Goal: Information Seeking & Learning: Learn about a topic

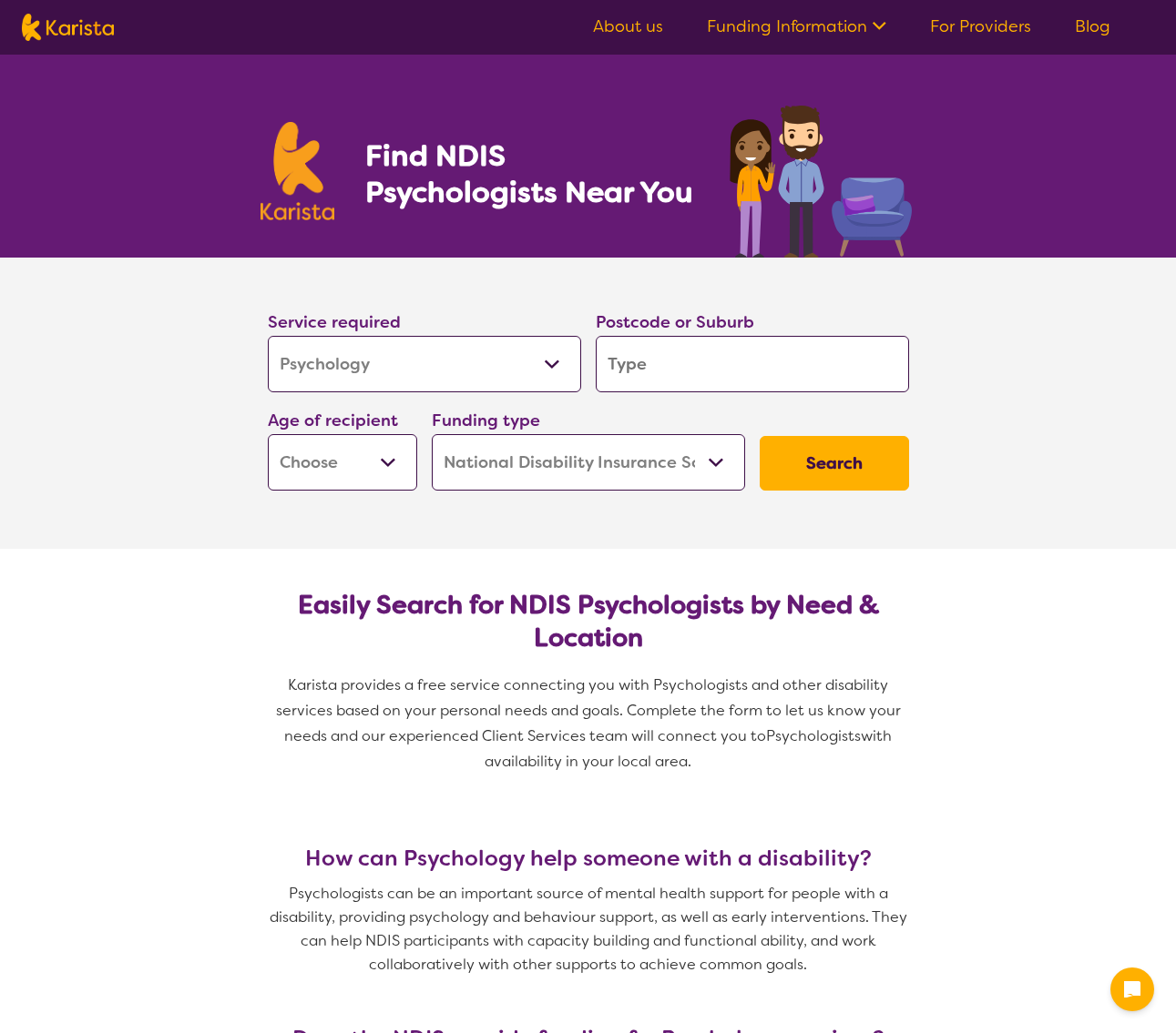
select select "Psychology"
select select "NDIS"
select select "Psychology"
select select "NDIS"
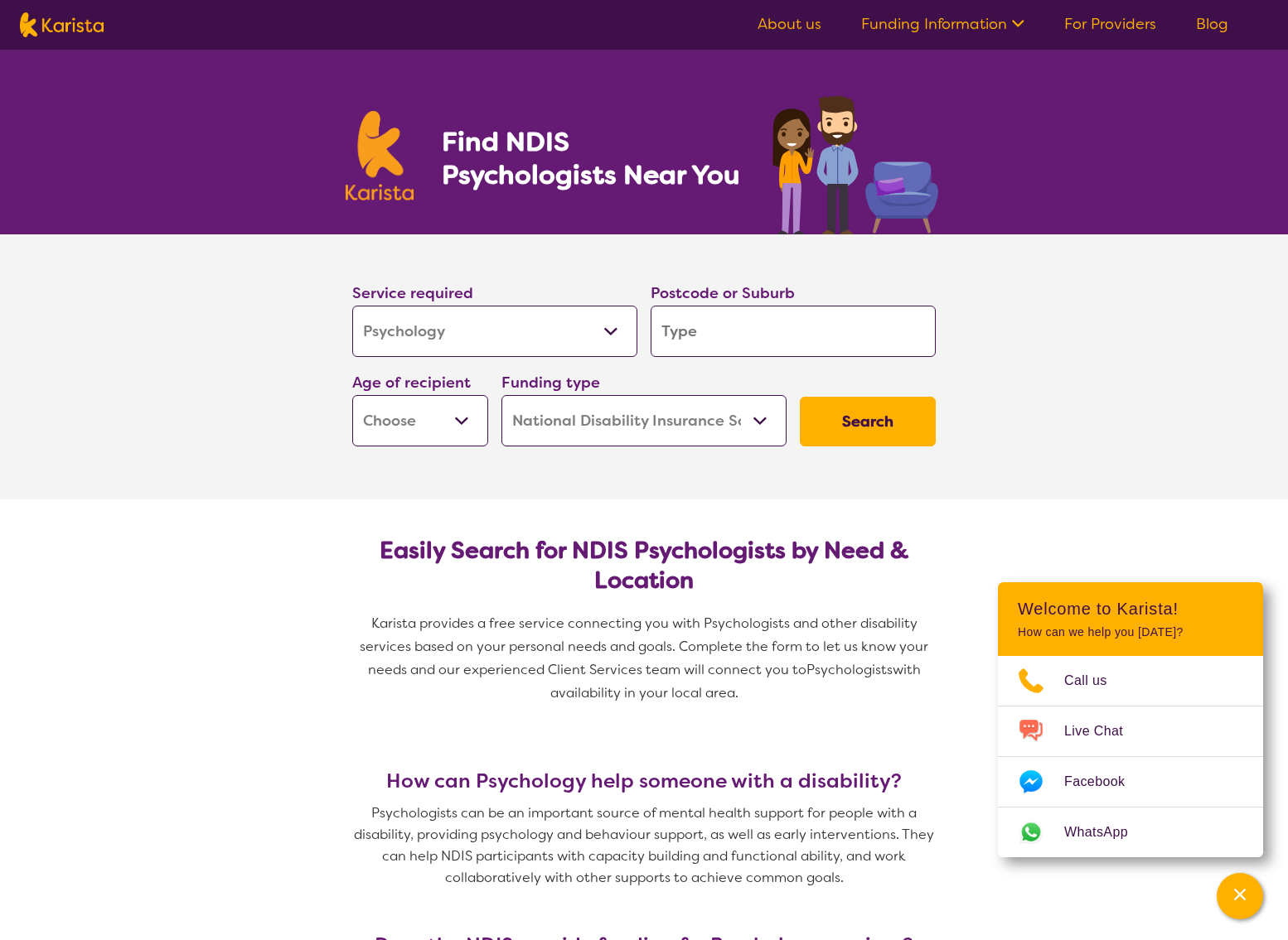
click at [783, 322] on input "search" at bounding box center [792, 332] width 285 height 51
type input "i"
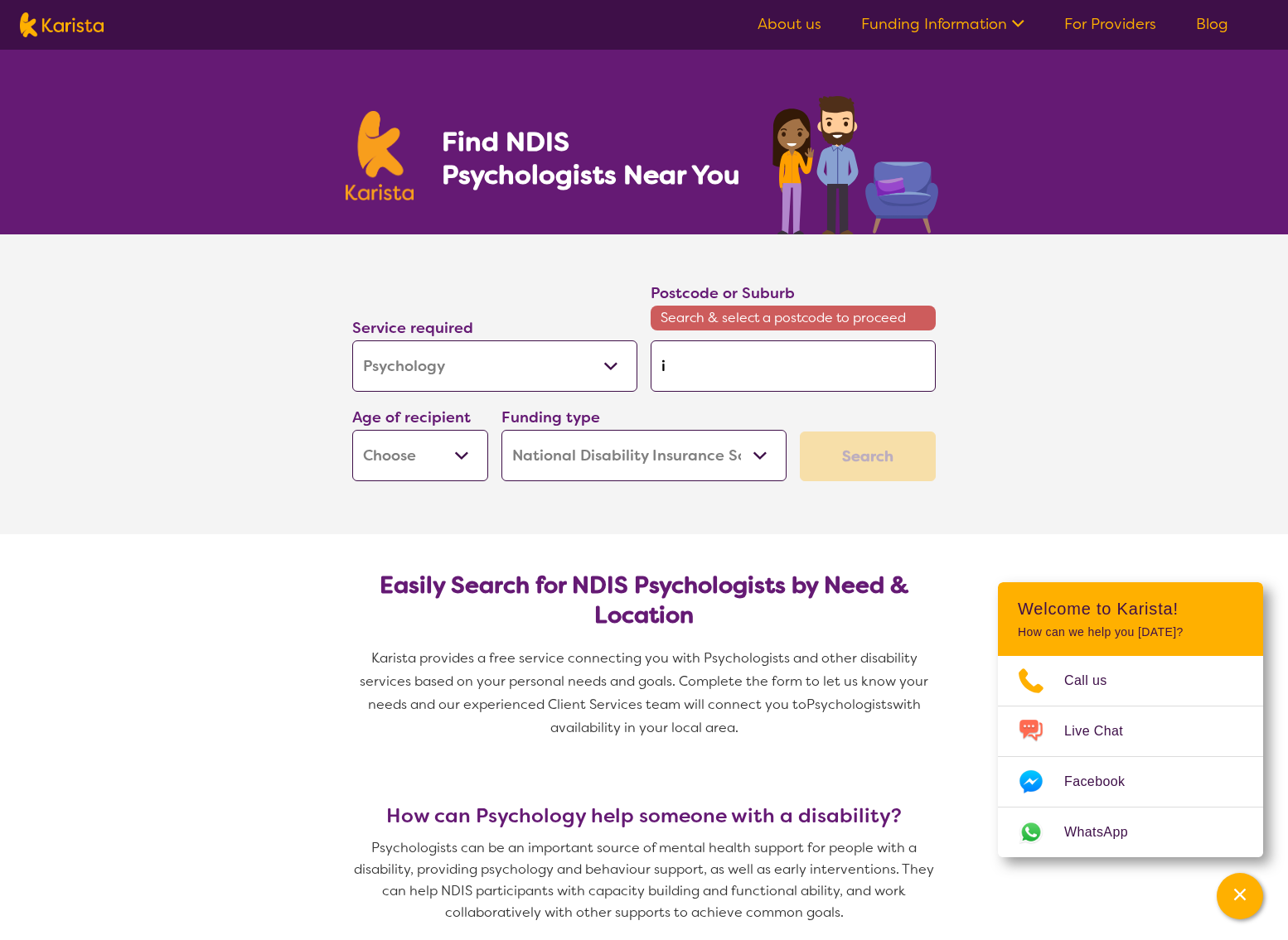
type input "iv"
type input "iva"
type input "ivan"
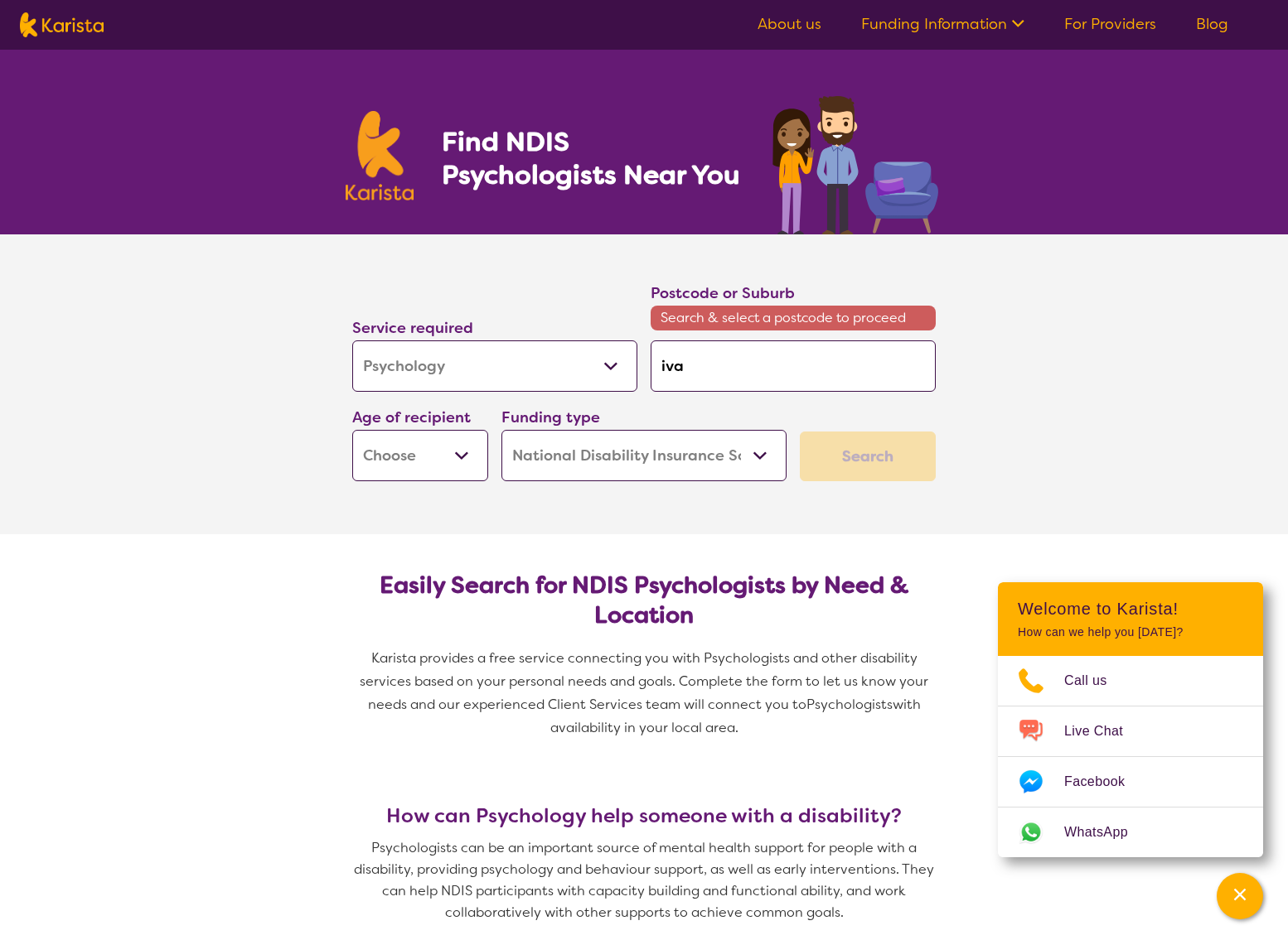
type input "ivan"
type input "ivanh"
type input "ivanho"
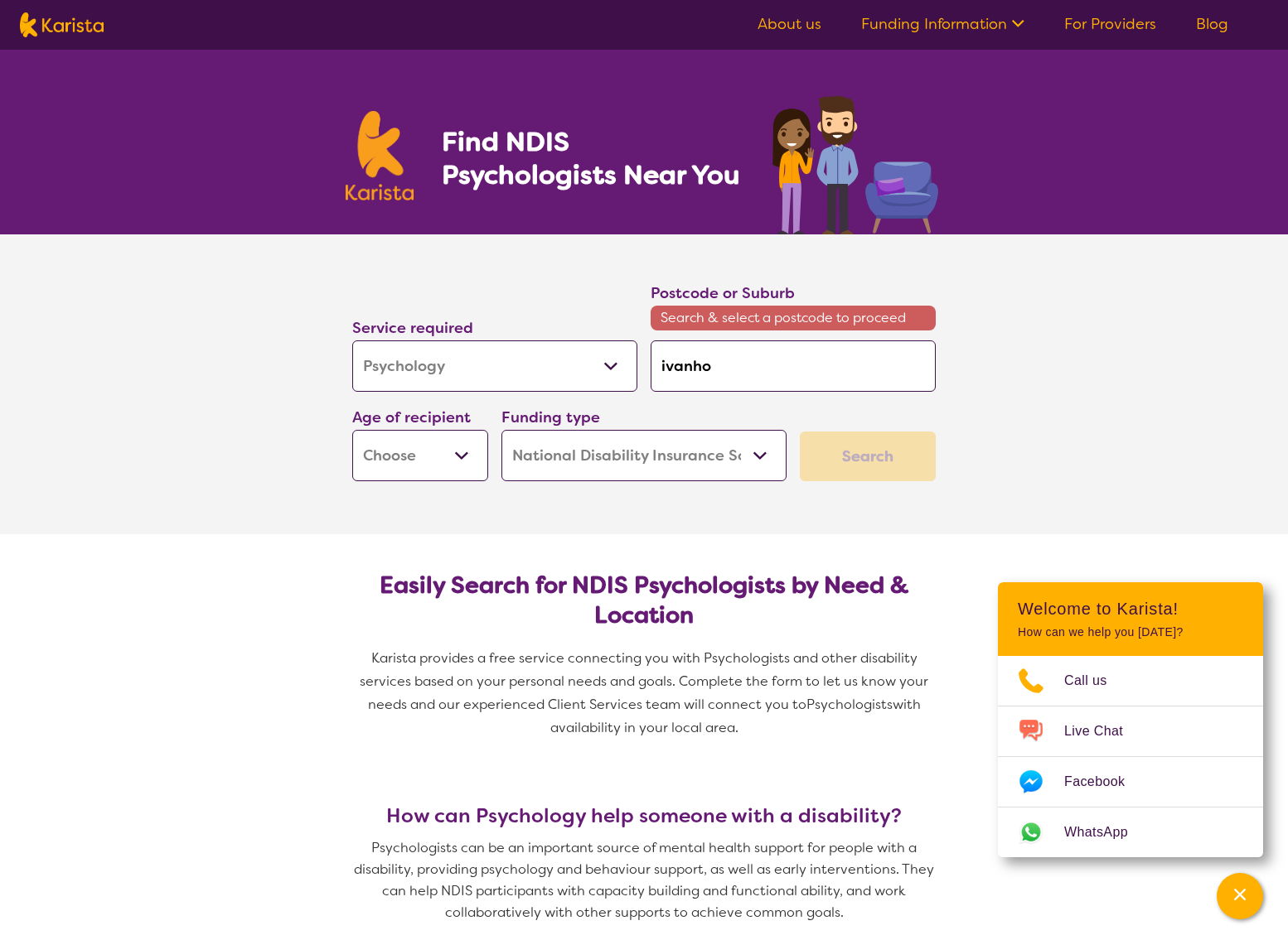
type input "ivanhoe"
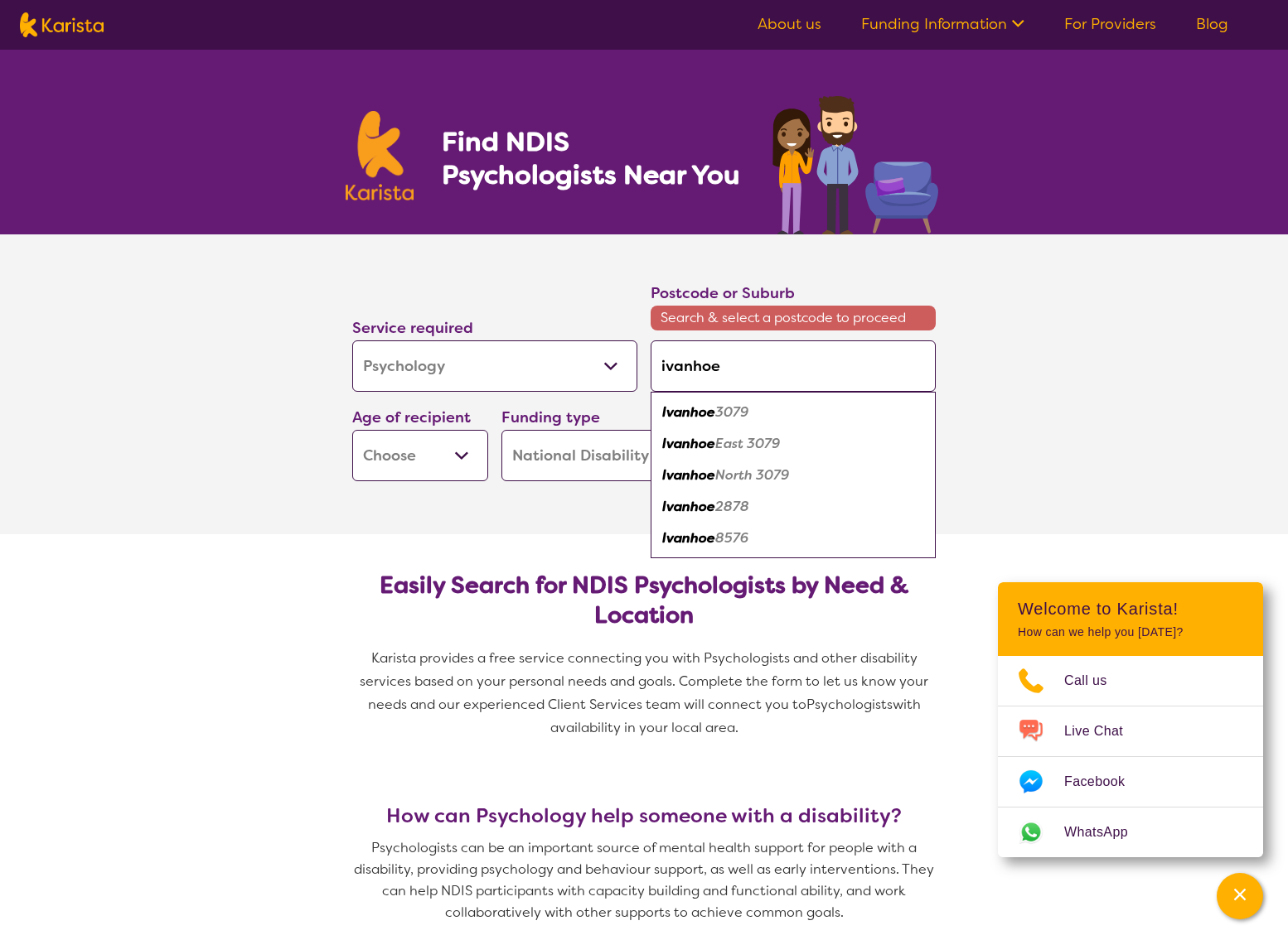
click at [777, 354] on input "ivanhoe" at bounding box center [792, 366] width 285 height 51
click at [731, 413] on em "3079" at bounding box center [732, 413] width 34 height 18
type input "3079"
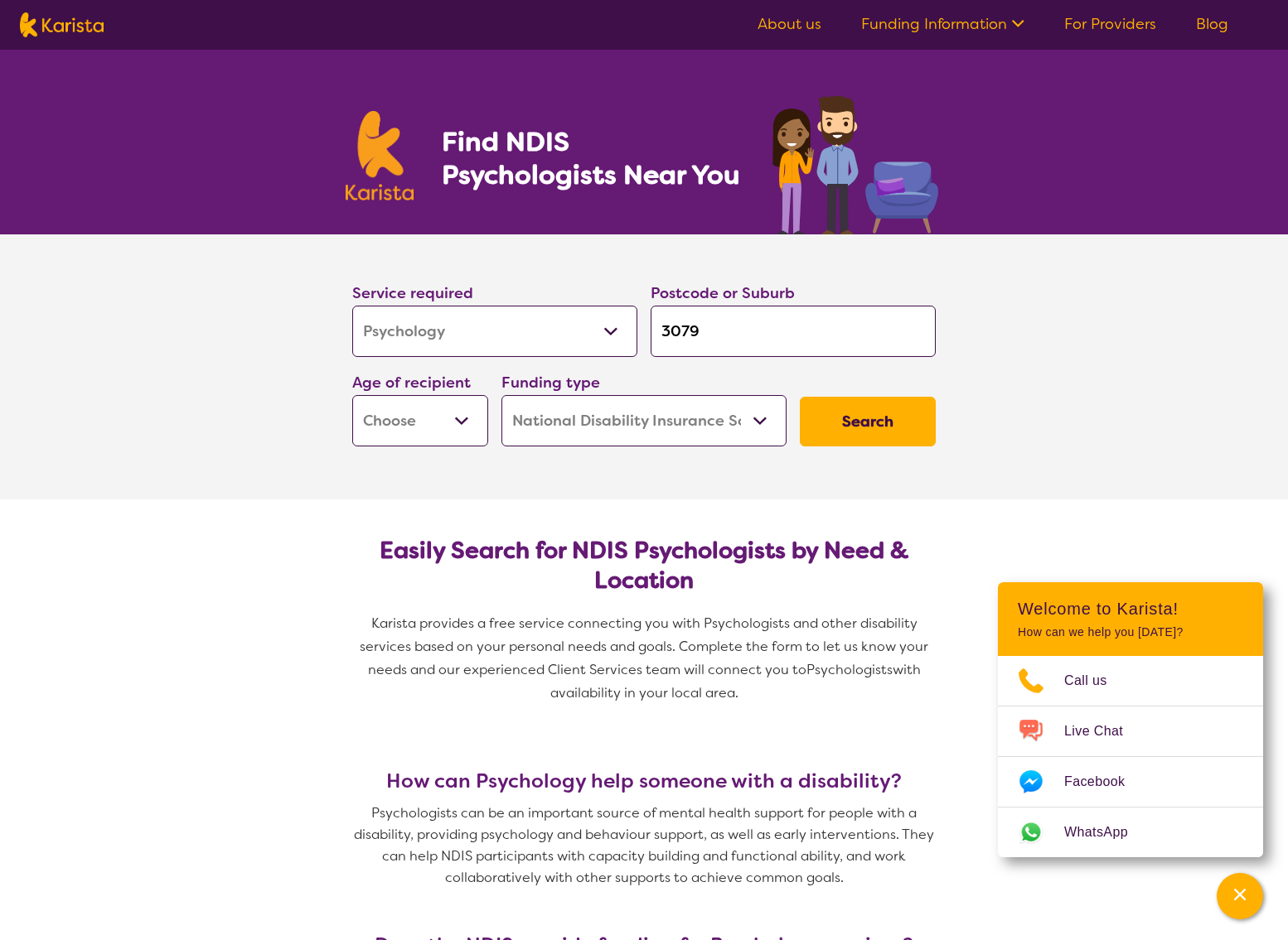
click at [421, 424] on select "Early Childhood - 0 to 9 Child - 10 to 11 Adolescent - 12 to 17 Adult - 18 to 6…" at bounding box center [420, 421] width 136 height 51
select select "AS"
click at [352, 395] on select "Early Childhood - 0 to 9 Child - 10 to 11 Adolescent - 12 to 17 Adult - 18 to 6…" at bounding box center [420, 421] width 136 height 51
select select "AS"
click at [764, 418] on select "Home Care Package (HCP) National Disability Insurance Scheme (NDIS) I don't know" at bounding box center [643, 421] width 285 height 51
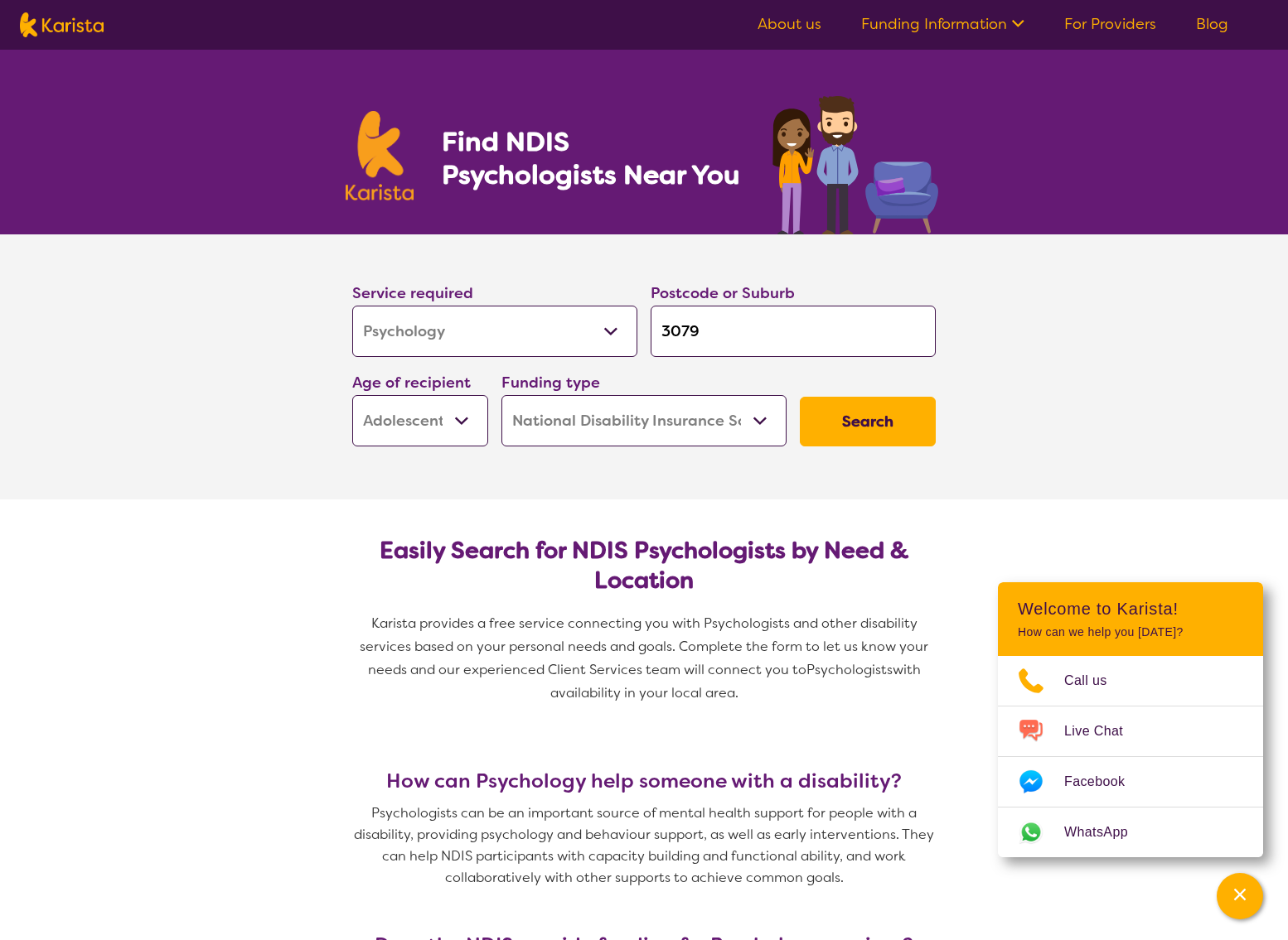
click at [765, 418] on select "Home Care Package (HCP) National Disability Insurance Scheme (NDIS) I don't know" at bounding box center [643, 421] width 285 height 51
click at [860, 415] on button "Search" at bounding box center [868, 422] width 136 height 49
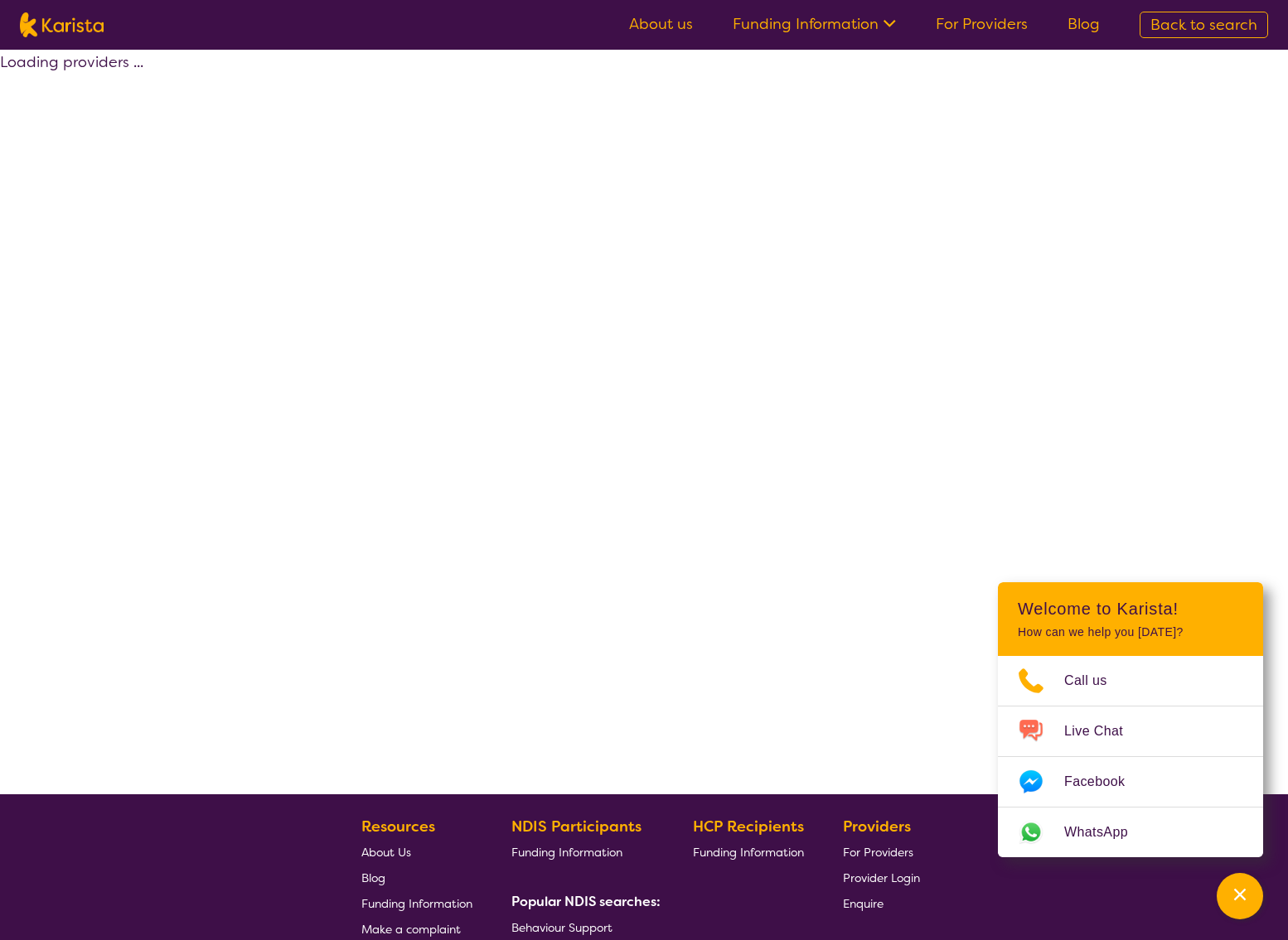
select select "by_score"
